Goal: Information Seeking & Learning: Learn about a topic

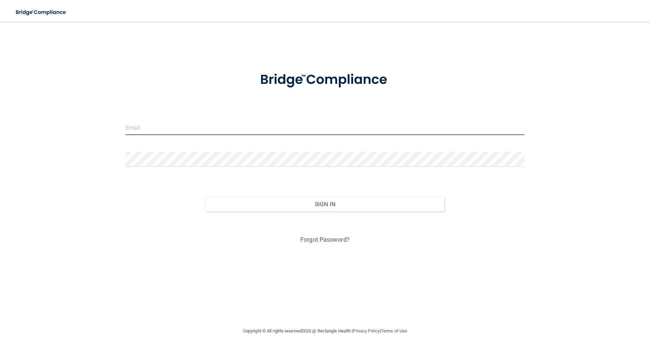
click at [151, 126] on input "email" at bounding box center [325, 127] width 399 height 15
type input "[EMAIL_ADDRESS][DOMAIN_NAME]"
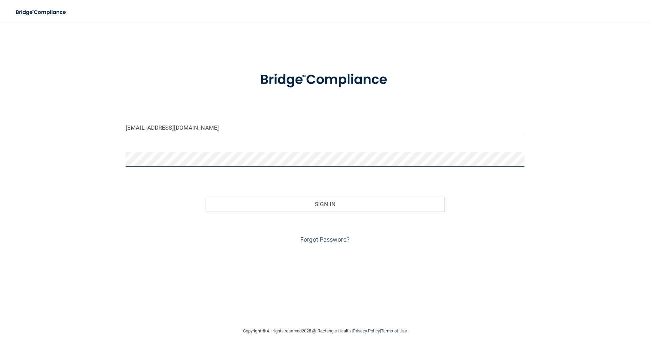
click at [205, 197] on button "Sign In" at bounding box center [324, 204] width 239 height 15
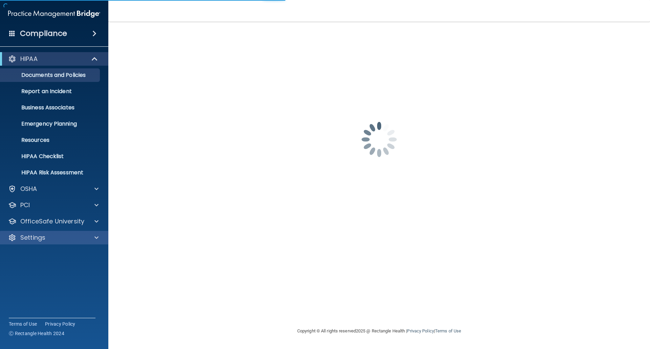
click at [44, 233] on div "Settings" at bounding box center [54, 238] width 109 height 14
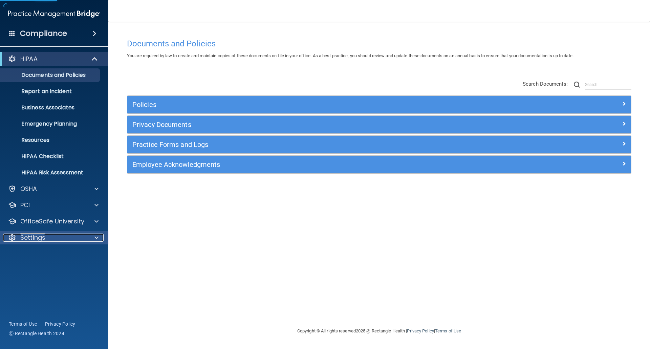
click at [42, 236] on p "Settings" at bounding box center [32, 237] width 25 height 8
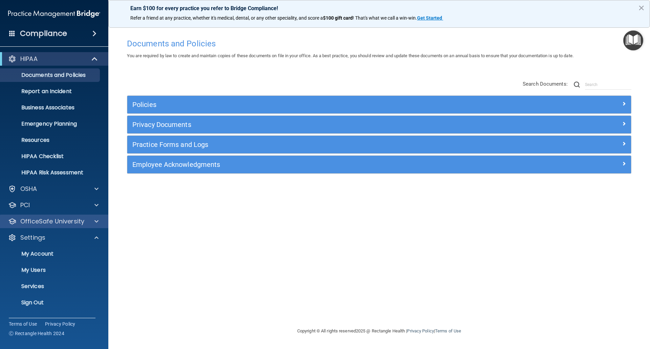
click at [40, 226] on div "OfficeSafe University" at bounding box center [54, 222] width 109 height 14
click at [51, 220] on p "OfficeSafe University" at bounding box center [52, 221] width 64 height 8
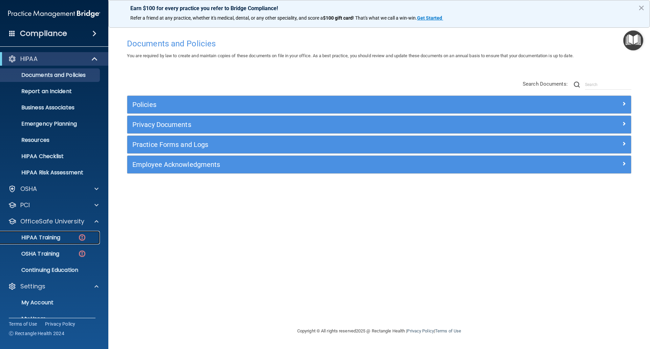
click at [55, 236] on p "HIPAA Training" at bounding box center [32, 237] width 56 height 7
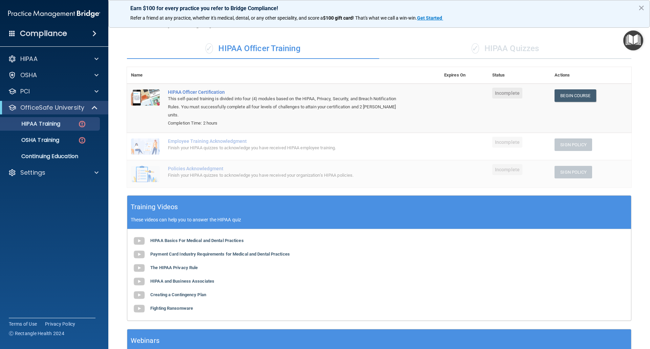
scroll to position [84, 0]
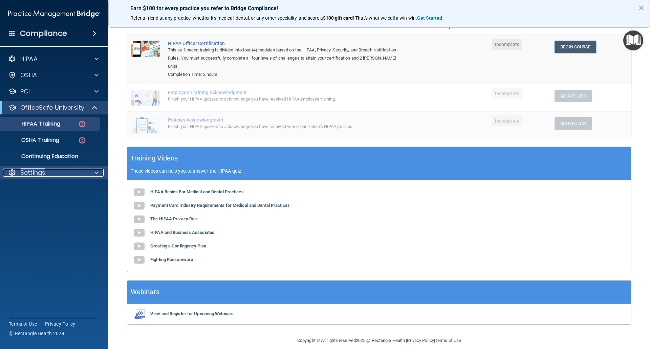
click at [50, 174] on div "Settings" at bounding box center [45, 173] width 84 height 8
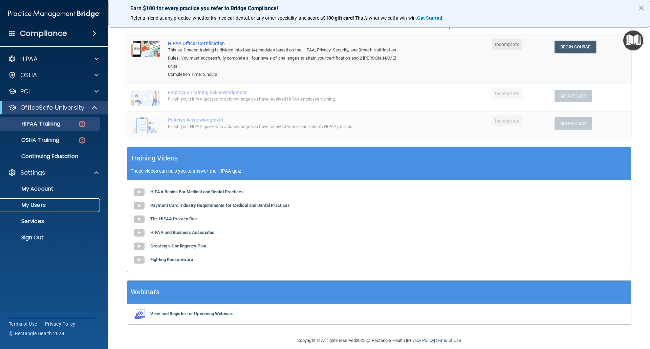
click at [42, 203] on p "My Users" at bounding box center [50, 205] width 92 height 7
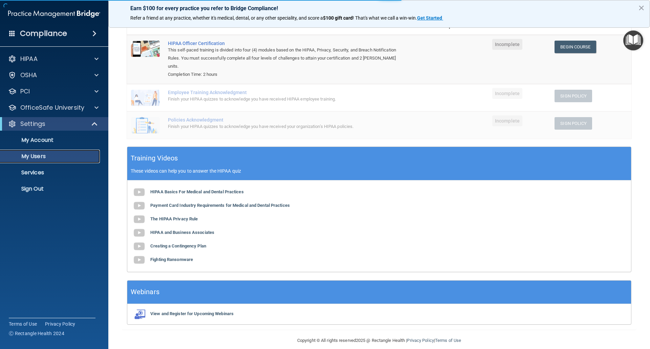
select select "20"
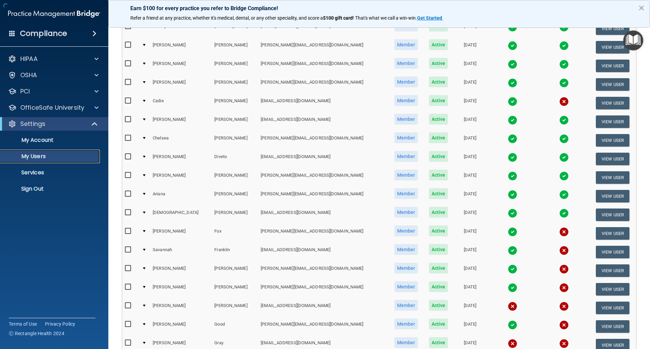
scroll to position [211, 0]
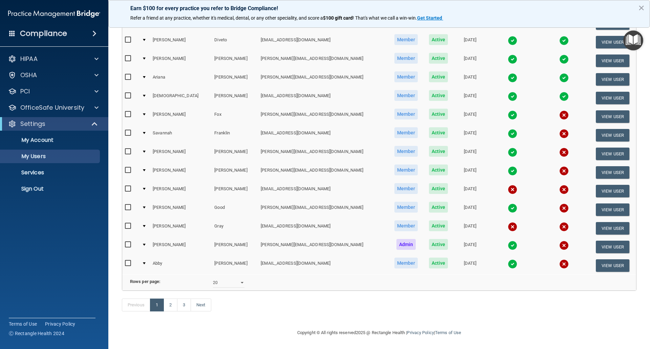
click at [508, 222] on img at bounding box center [512, 226] width 9 height 9
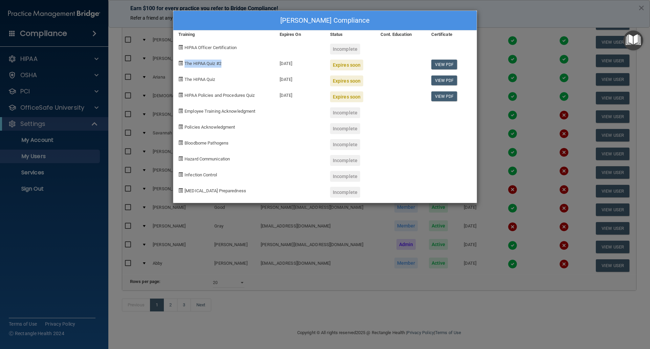
drag, startPoint x: 225, startPoint y: 64, endPoint x: 185, endPoint y: 65, distance: 40.3
click at [185, 65] on div "The HIPAA Quiz #2" at bounding box center [223, 62] width 101 height 16
copy span "The HIPAA Quiz #2"
click at [443, 98] on link "View PDF" at bounding box center [444, 96] width 26 height 10
click at [241, 69] on div "The HIPAA Quiz #2" at bounding box center [223, 62] width 101 height 16
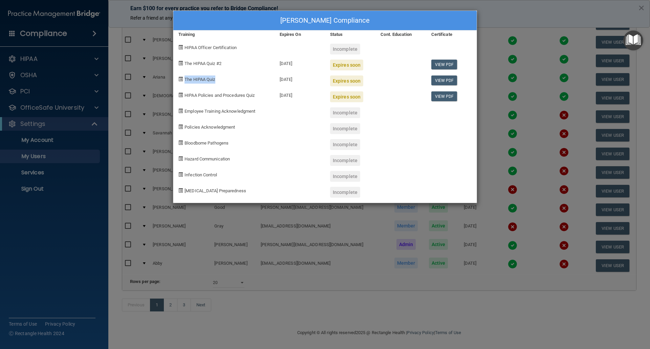
drag, startPoint x: 217, startPoint y: 76, endPoint x: 181, endPoint y: 78, distance: 36.6
click at [181, 78] on div "The HIPAA Quiz" at bounding box center [223, 78] width 101 height 16
drag, startPoint x: 223, startPoint y: 62, endPoint x: 173, endPoint y: 64, distance: 49.8
click at [173, 64] on div "The HIPAA Quiz #2" at bounding box center [223, 62] width 101 height 16
drag, startPoint x: 206, startPoint y: 82, endPoint x: 213, endPoint y: 90, distance: 11.1
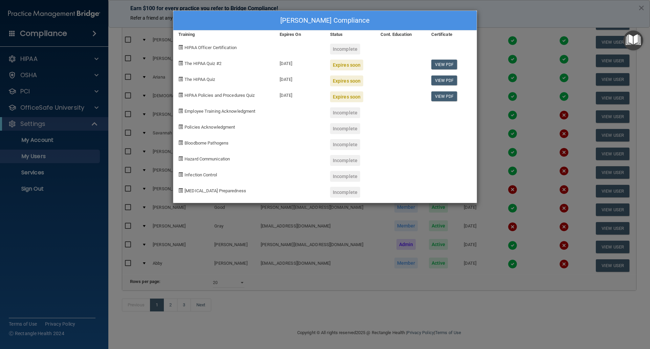
click at [207, 82] on span "The HIPAA Quiz" at bounding box center [199, 79] width 30 height 5
click at [509, 12] on div "[PERSON_NAME] Compliance Training Expires On Status Cont. Education Certificate…" at bounding box center [325, 174] width 650 height 349
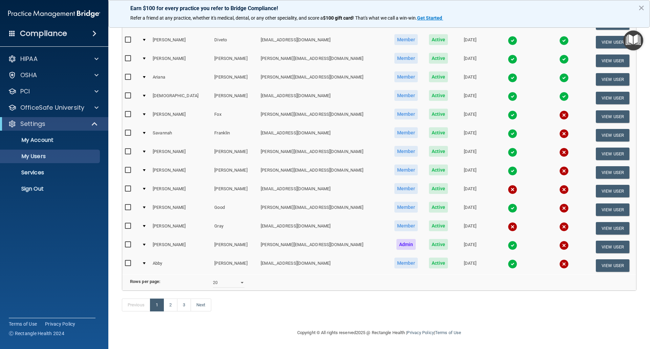
click at [508, 241] on img at bounding box center [512, 245] width 9 height 9
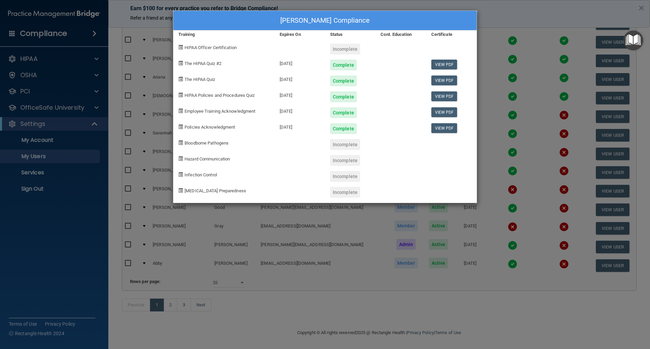
click at [502, 44] on div "[PERSON_NAME] Compliance Training Expires On Status Cont. Education Certificate…" at bounding box center [325, 174] width 650 height 349
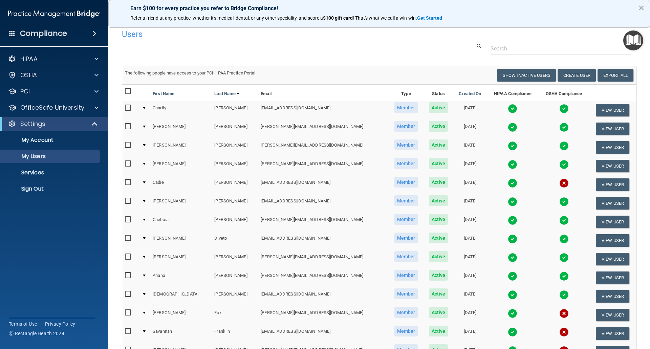
scroll to position [0, 0]
